Goal: Navigation & Orientation: Understand site structure

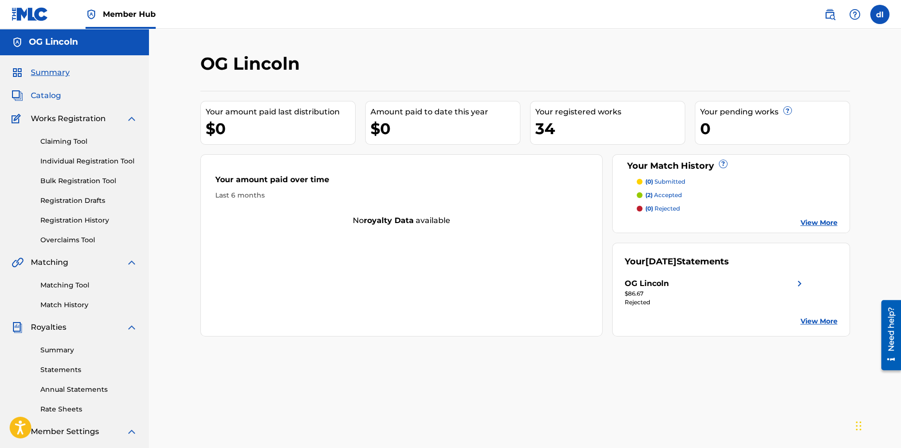
click at [39, 98] on span "Catalog" at bounding box center [46, 96] width 30 height 12
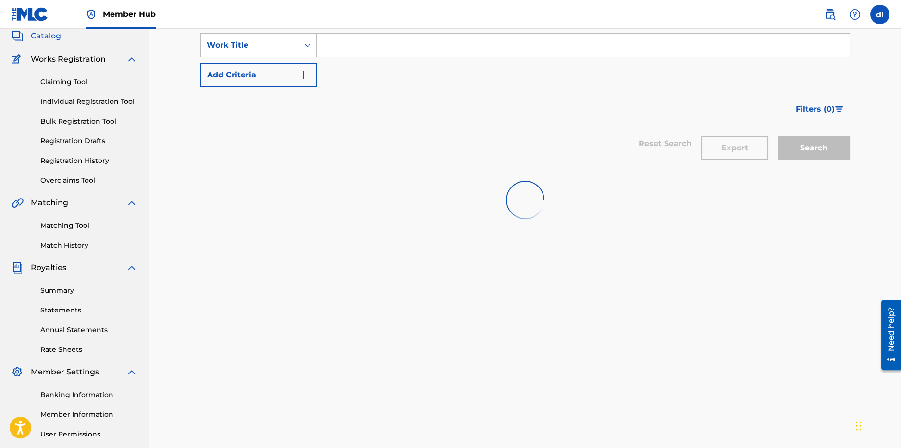
scroll to position [148, 0]
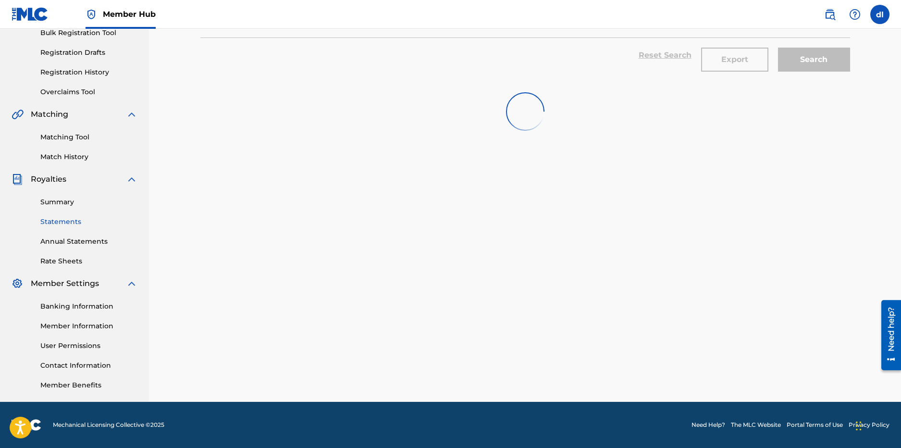
click at [69, 221] on link "Statements" at bounding box center [88, 222] width 97 height 10
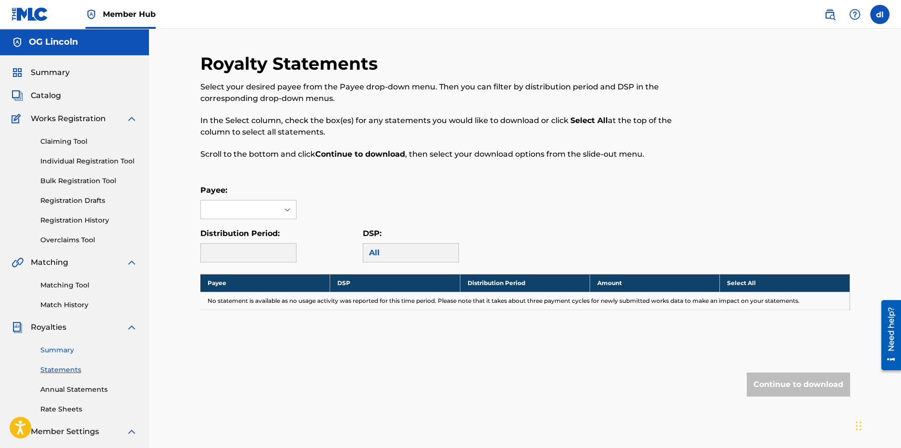
click at [64, 354] on link "Summary" at bounding box center [88, 350] width 97 height 10
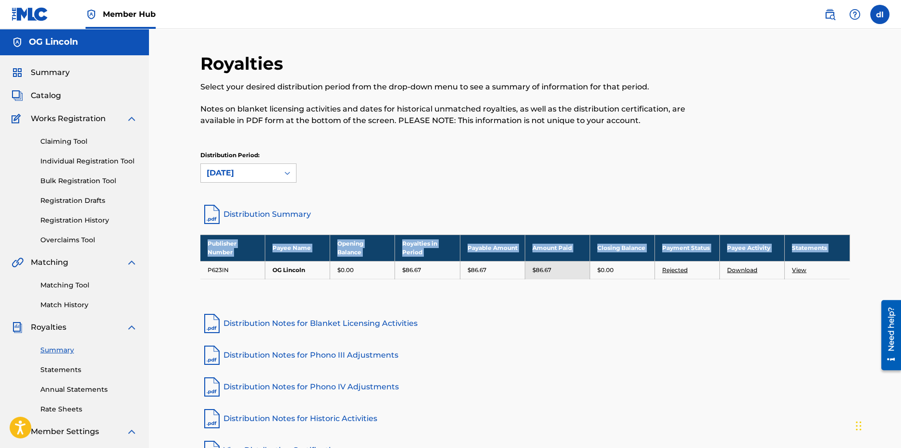
drag, startPoint x: 200, startPoint y: 269, endPoint x: 861, endPoint y: 278, distance: 661.0
click at [861, 278] on div "Royalties Select your desired distribution period from the drop-down menu to se…" at bounding box center [525, 289] width 752 height 521
click at [59, 78] on span "Summary" at bounding box center [50, 73] width 39 height 12
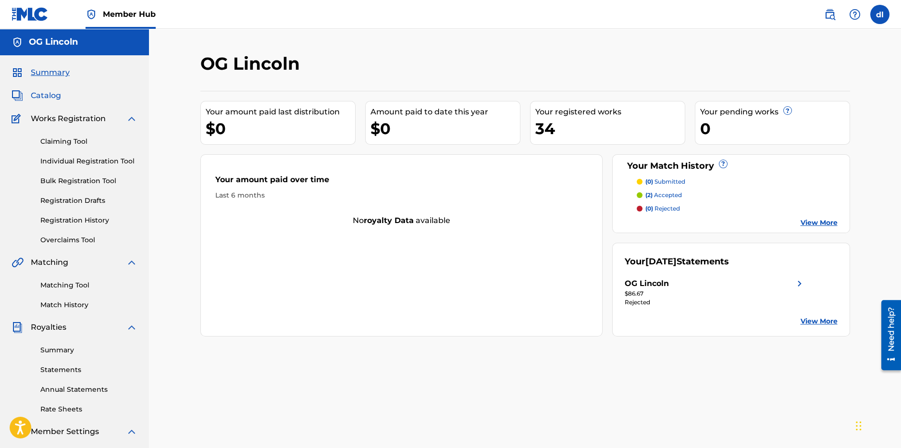
click at [52, 93] on span "Catalog" at bounding box center [46, 96] width 30 height 12
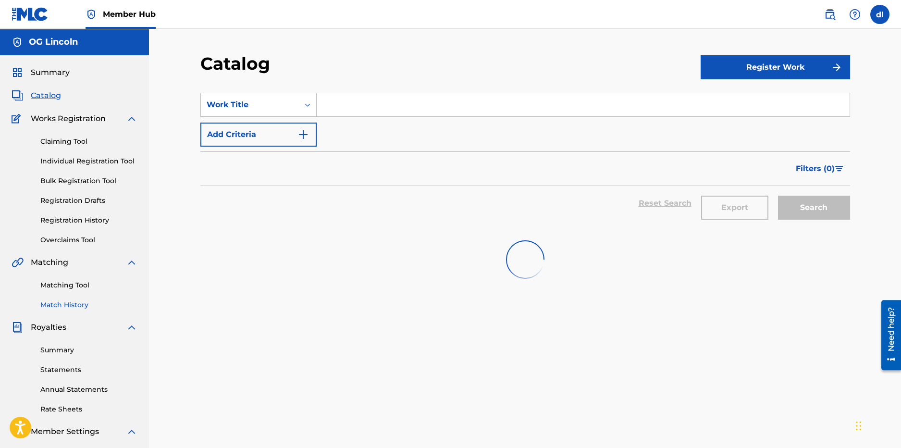
click at [56, 304] on link "Match History" at bounding box center [88, 305] width 97 height 10
